Goal: Go to known website: Access a specific website the user already knows

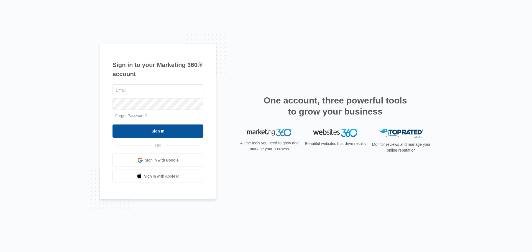
type input "[EMAIL_ADDRESS][DOMAIN_NAME]"
click at [153, 132] on input "Sign In" at bounding box center [158, 131] width 91 height 13
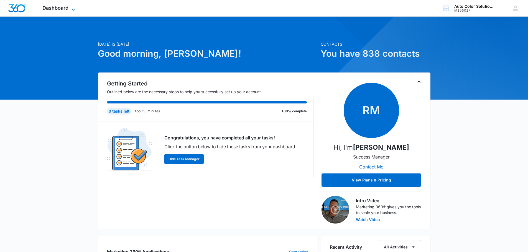
click at [56, 7] on span "Dashboard" at bounding box center [55, 8] width 26 height 6
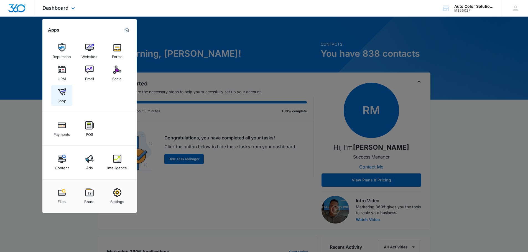
click at [63, 93] on img at bounding box center [62, 92] width 8 height 8
